Goal: Transaction & Acquisition: Purchase product/service

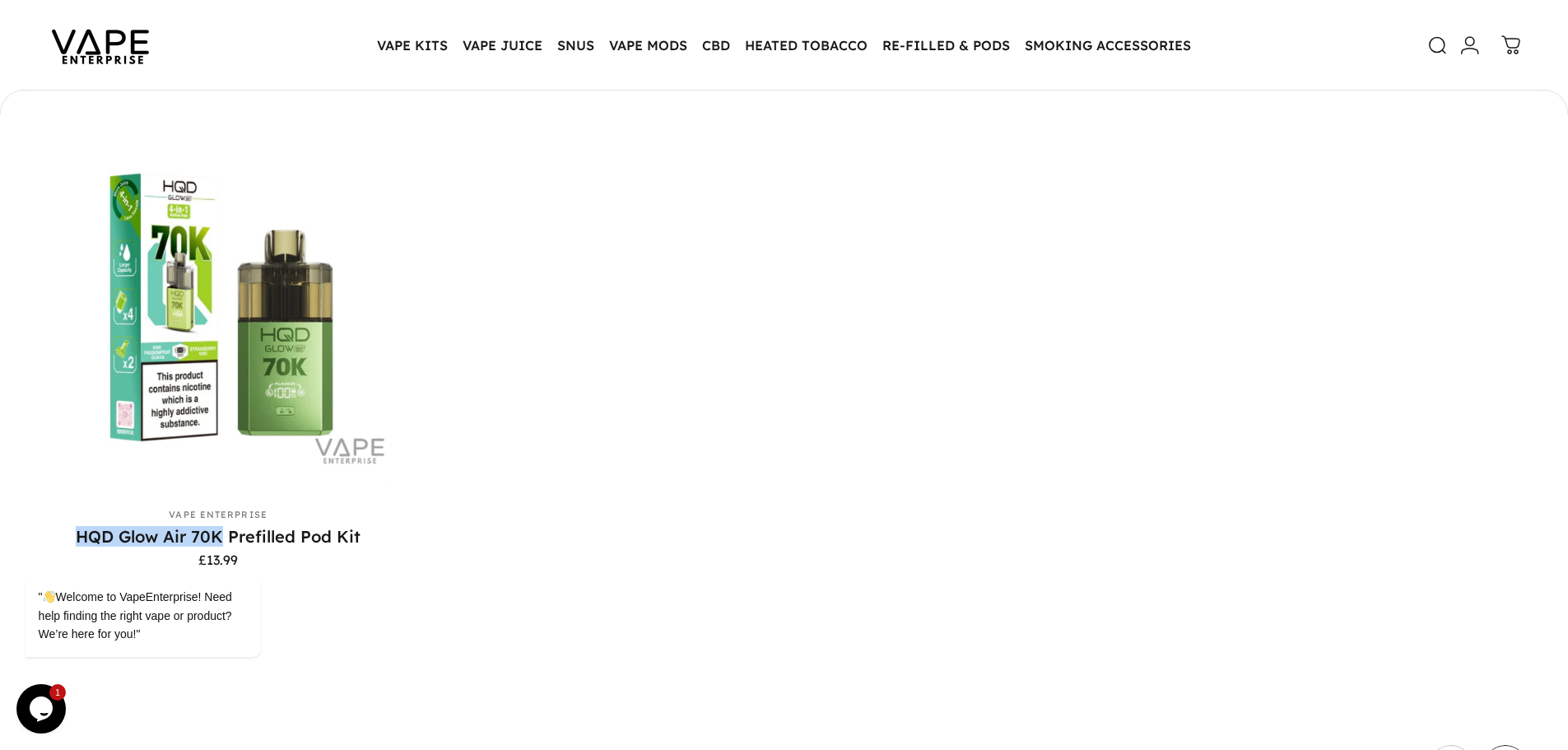
click at [1434, 48] on icon at bounding box center [1438, 45] width 20 height 20
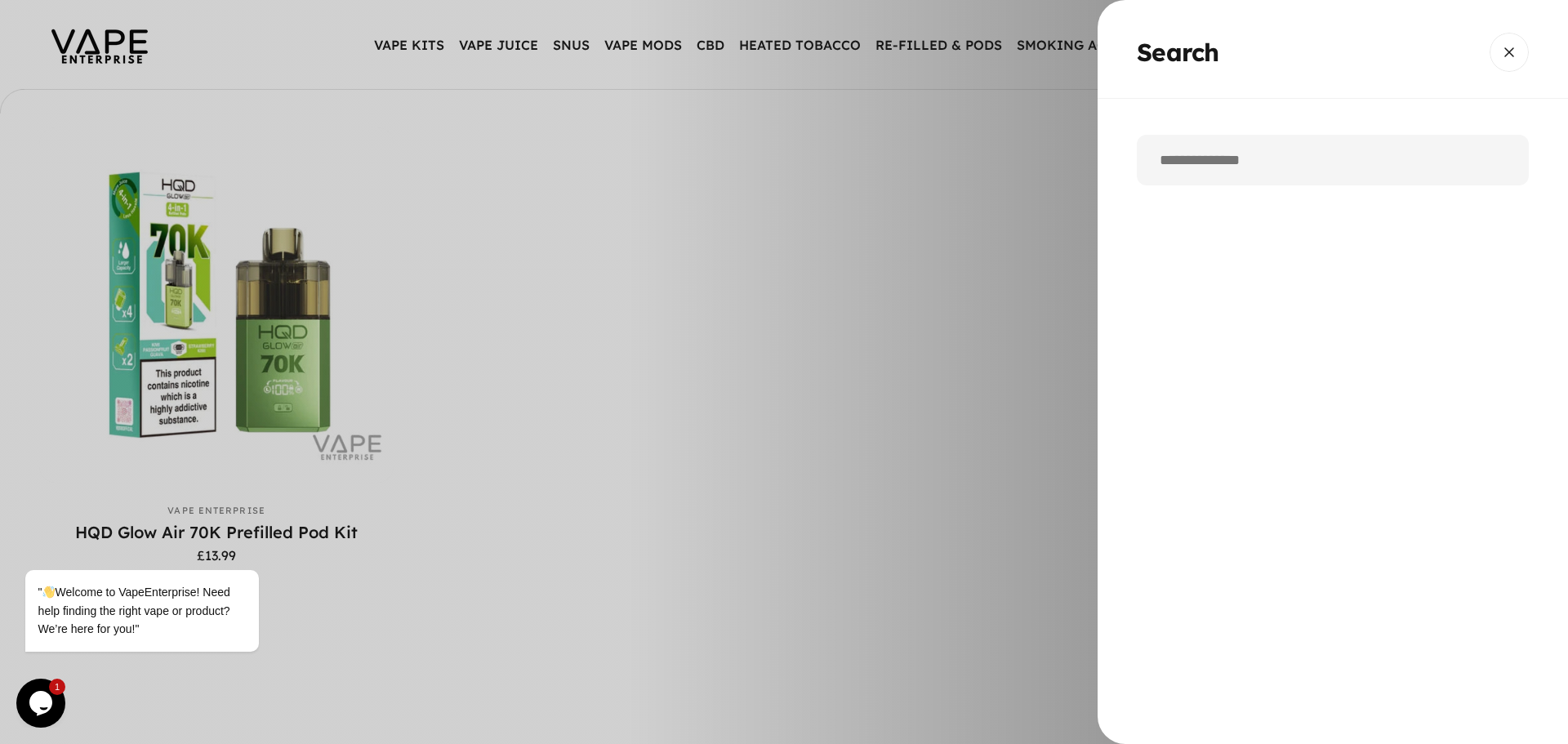
click at [1206, 166] on input "Search" at bounding box center [1333, 159] width 392 height 51
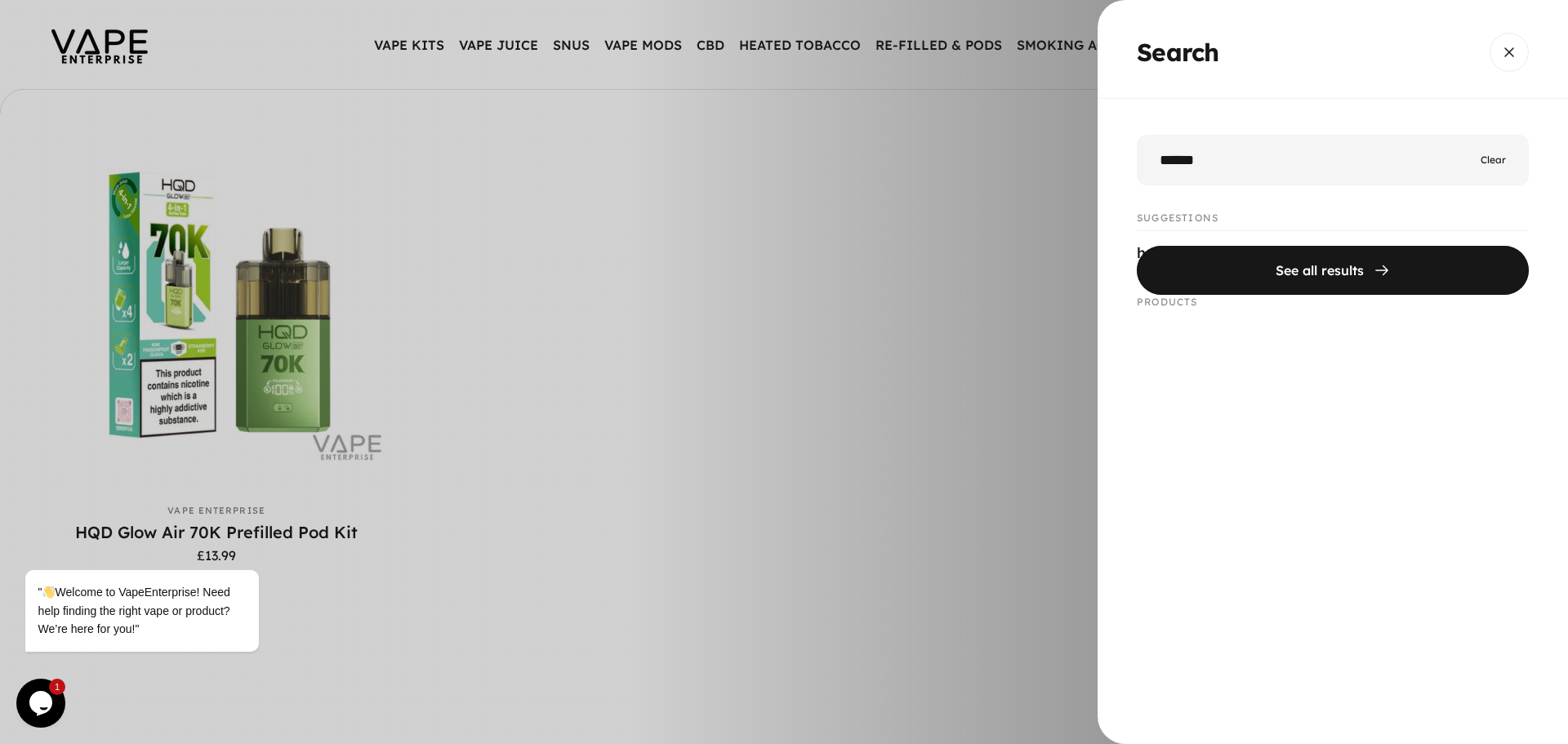
type input "******"
click at [1137, 245] on button "See all results" at bounding box center [1333, 269] width 392 height 49
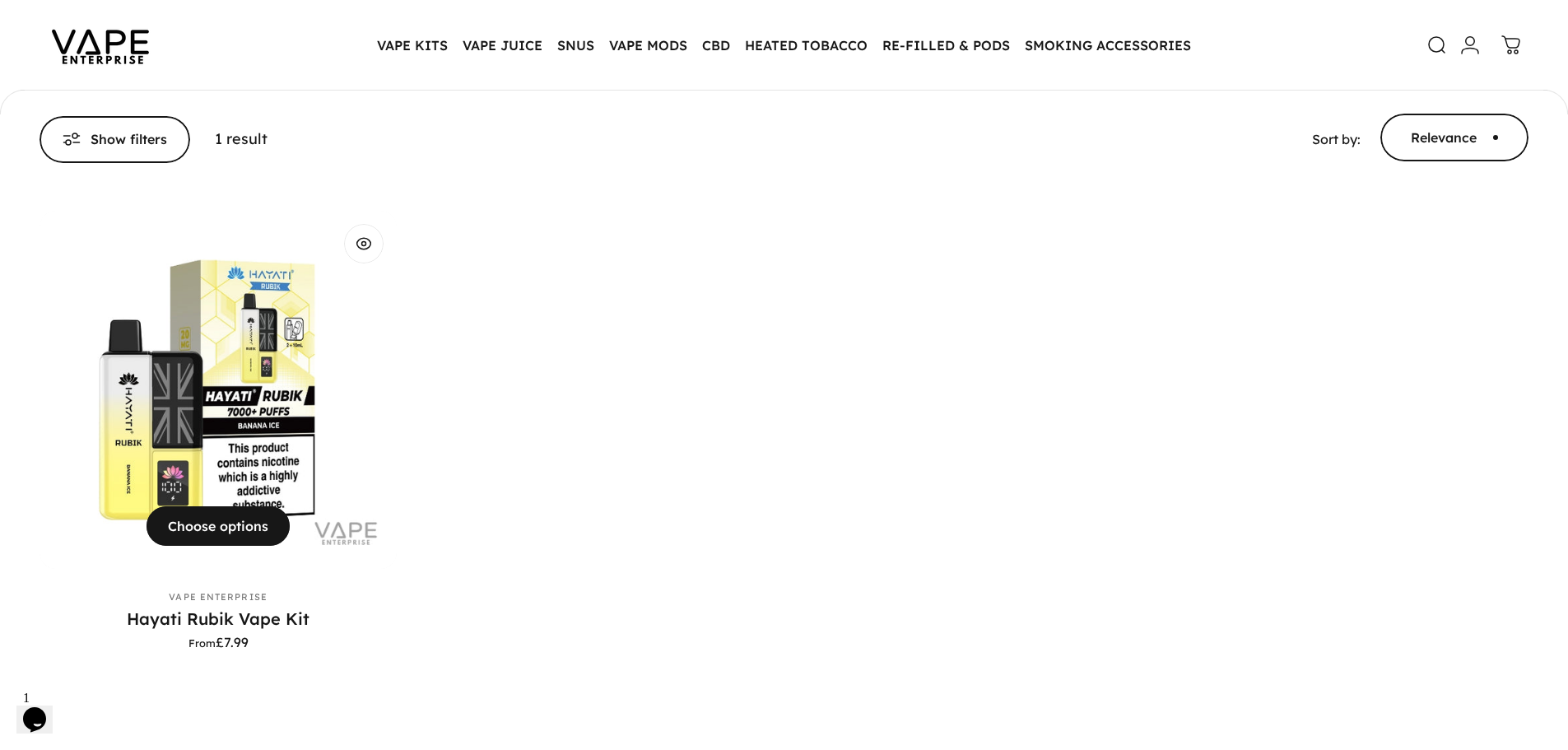
drag, startPoint x: 327, startPoint y: 625, endPoint x: 343, endPoint y: 634, distance: 18.4
click at [343, 634] on div "Hayati Rubik Vape Kit From £7.99" at bounding box center [218, 628] width 357 height 40
drag, startPoint x: 108, startPoint y: 625, endPoint x: 312, endPoint y: 625, distance: 204.0
click at [312, 625] on p "Hayati Rubik Vape Kit" at bounding box center [218, 618] width 357 height 21
copy link "Hayati Rubik Vape Kit"
